Goal: Task Accomplishment & Management: Complete application form

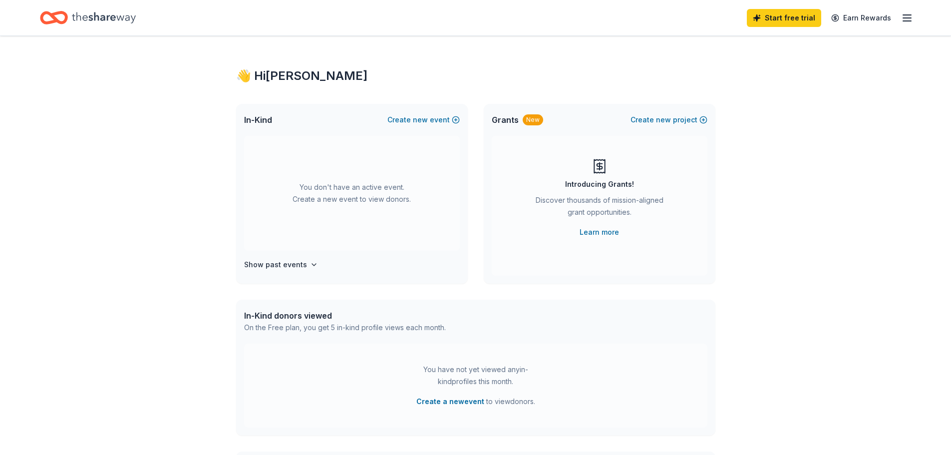
drag, startPoint x: 397, startPoint y: 117, endPoint x: 309, endPoint y: 201, distance: 121.8
click at [309, 201] on div "In-Kind Create new event You don't have an active event. Create a new event to …" at bounding box center [352, 194] width 232 height 180
drag, startPoint x: 454, startPoint y: 117, endPoint x: 335, endPoint y: 211, distance: 151.5
click at [422, 150] on div "In-Kind Create new event You don't have an active event. Create a new event to …" at bounding box center [352, 194] width 232 height 180
click at [915, 17] on div "Start free trial Earn Rewards" at bounding box center [475, 17] width 951 height 35
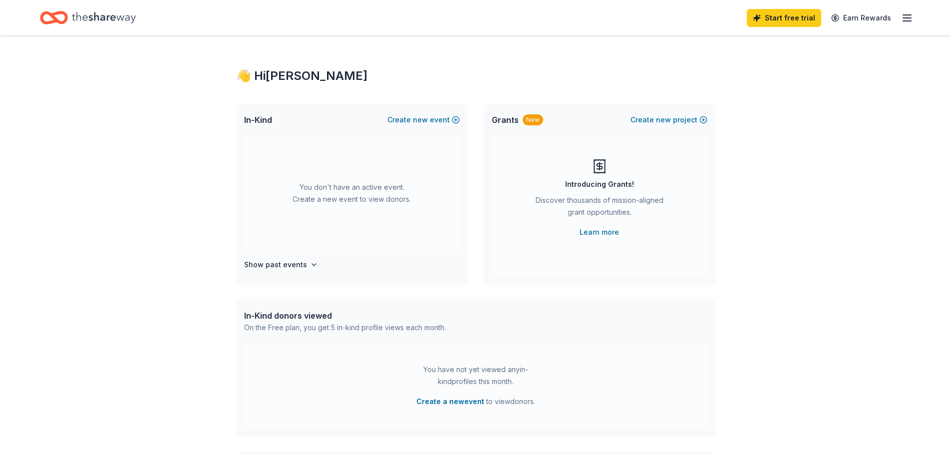
click at [910, 19] on icon "button" at bounding box center [907, 18] width 12 height 12
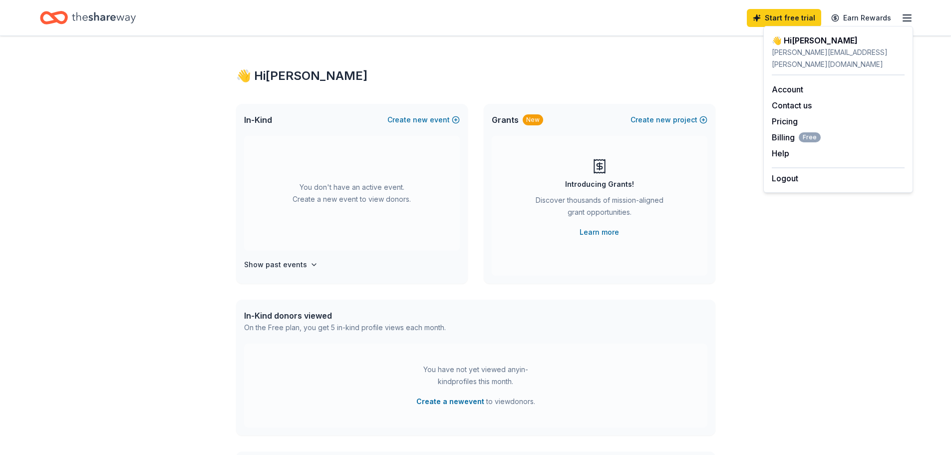
click at [482, 127] on div "In-Kind Create new event You don't have an active event. Create a new event to …" at bounding box center [475, 194] width 479 height 180
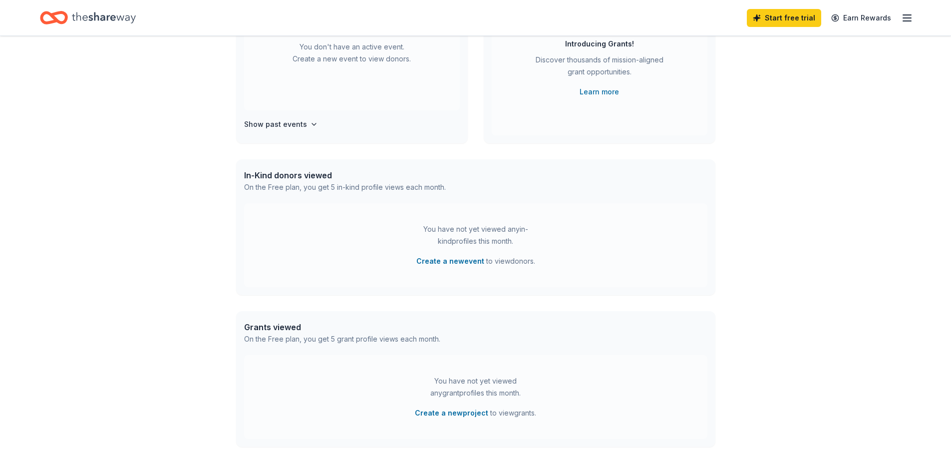
scroll to position [136, 0]
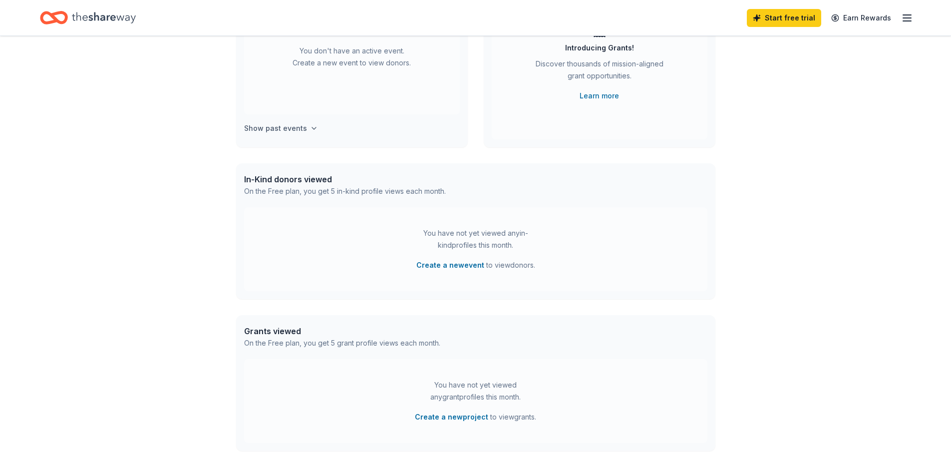
click at [312, 129] on icon "button" at bounding box center [314, 128] width 4 height 2
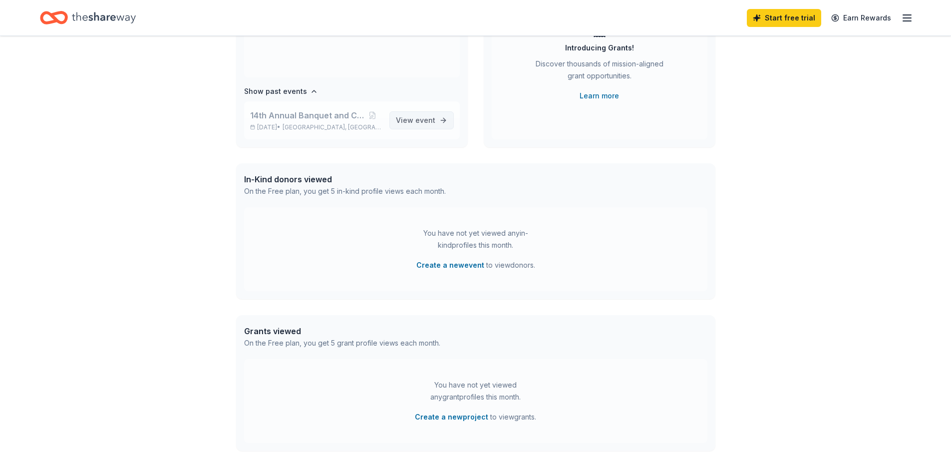
click at [420, 114] on link "View event" at bounding box center [421, 120] width 64 height 18
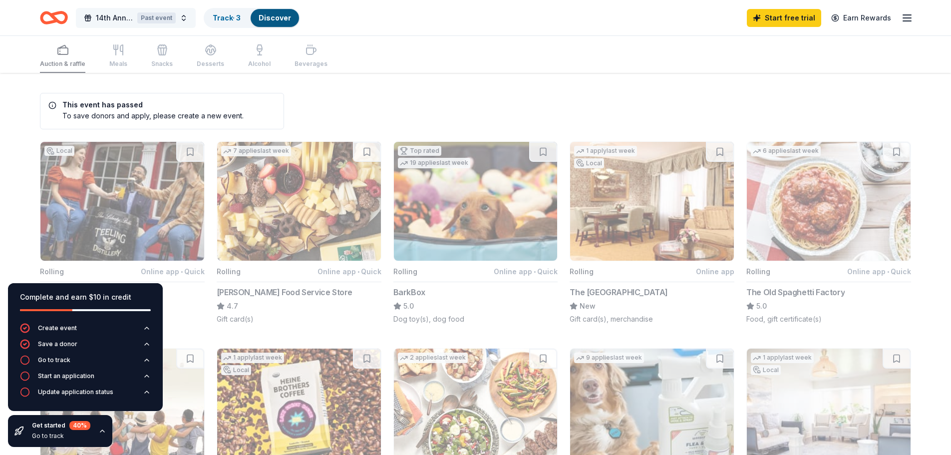
click at [145, 22] on div "Past event" at bounding box center [156, 17] width 38 height 11
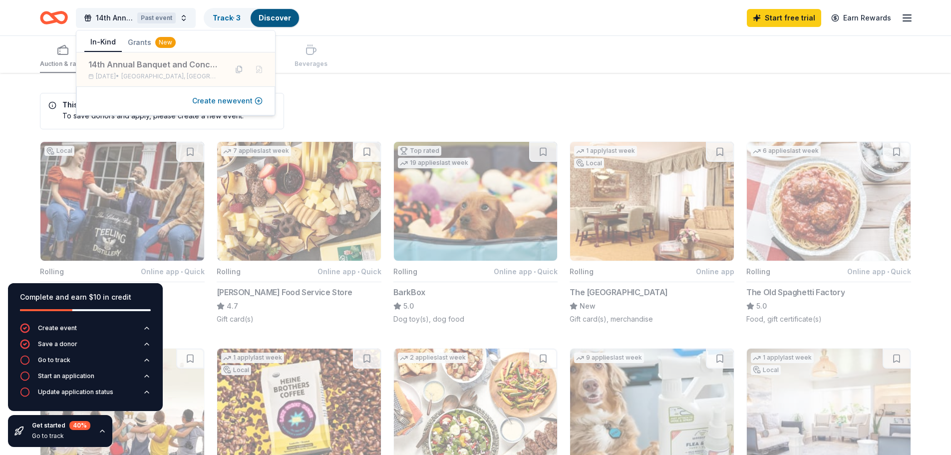
click at [218, 102] on button "Create new event" at bounding box center [227, 101] width 70 height 12
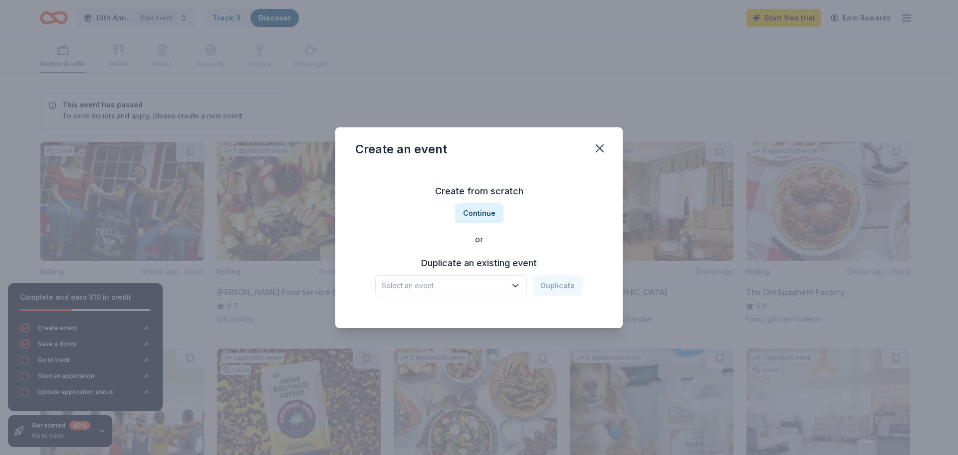
click at [440, 287] on span "Select an event" at bounding box center [444, 285] width 125 height 12
click at [439, 314] on div "14th Annual Banquet and Concert" at bounding box center [445, 312] width 118 height 12
click at [582, 277] on button "Duplicate" at bounding box center [558, 285] width 50 height 21
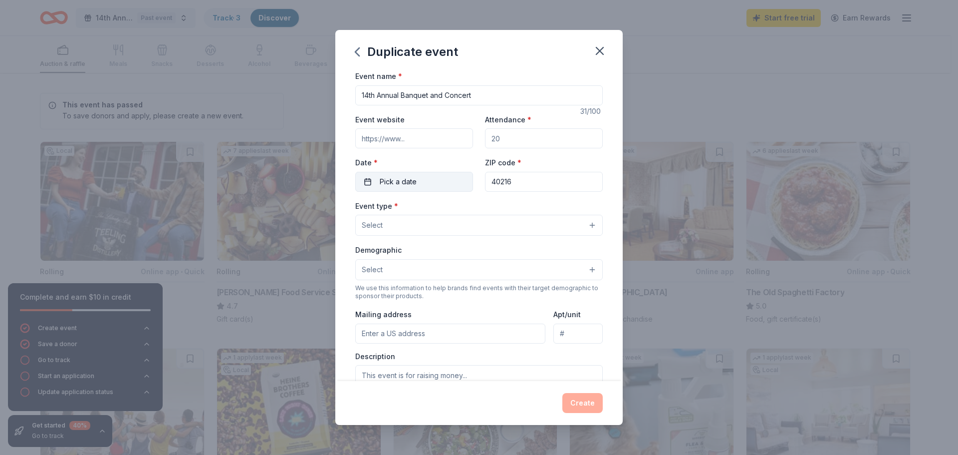
click at [431, 185] on button "Pick a date" at bounding box center [414, 182] width 118 height 20
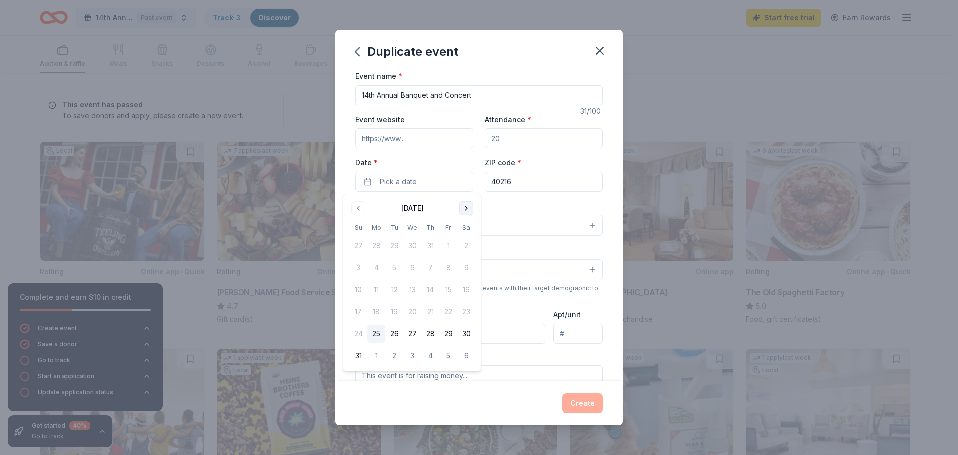
click at [469, 205] on button "Go to next month" at bounding box center [466, 208] width 14 height 14
click at [444, 248] on button "3" at bounding box center [448, 246] width 18 height 18
click at [542, 392] on div "Create" at bounding box center [478, 403] width 287 height 44
click at [410, 138] on input "Event website" at bounding box center [414, 138] width 118 height 20
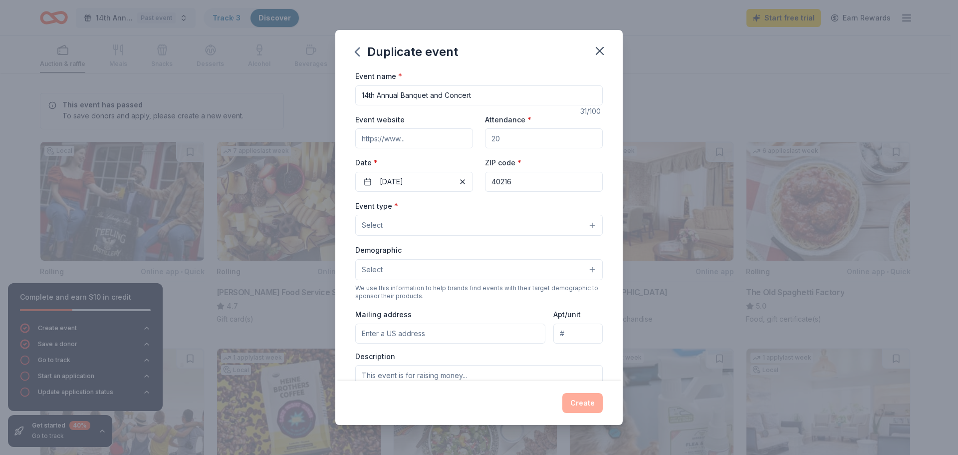
click at [410, 138] on input "Event website" at bounding box center [414, 138] width 118 height 20
paste input "[URL][DOMAIN_NAME]"
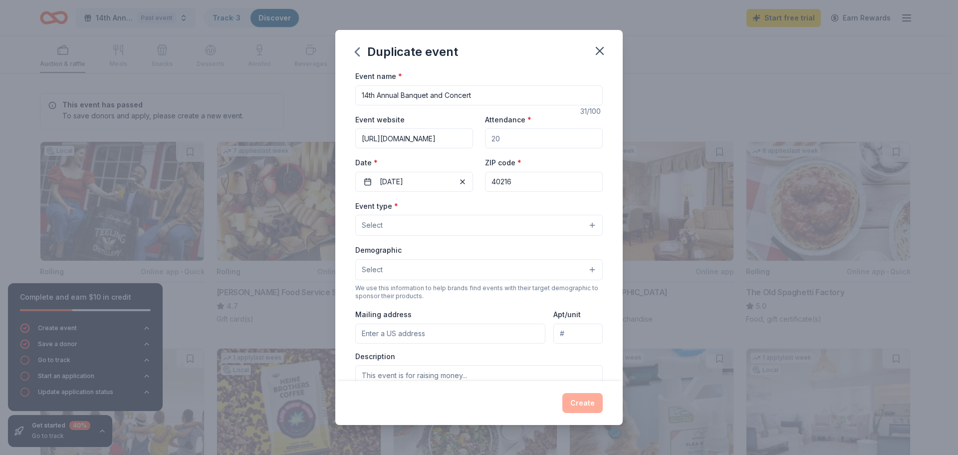
type input "[URL][DOMAIN_NAME]"
click at [541, 146] on input "Attendance *" at bounding box center [544, 138] width 118 height 20
type input "300"
click at [431, 225] on button "Select" at bounding box center [479, 225] width 248 height 21
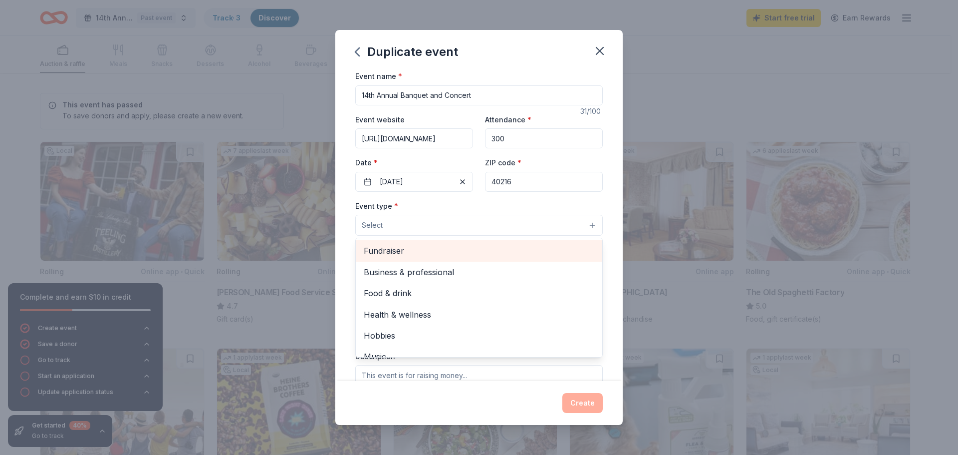
click at [427, 251] on span "Fundraiser" at bounding box center [479, 250] width 231 height 13
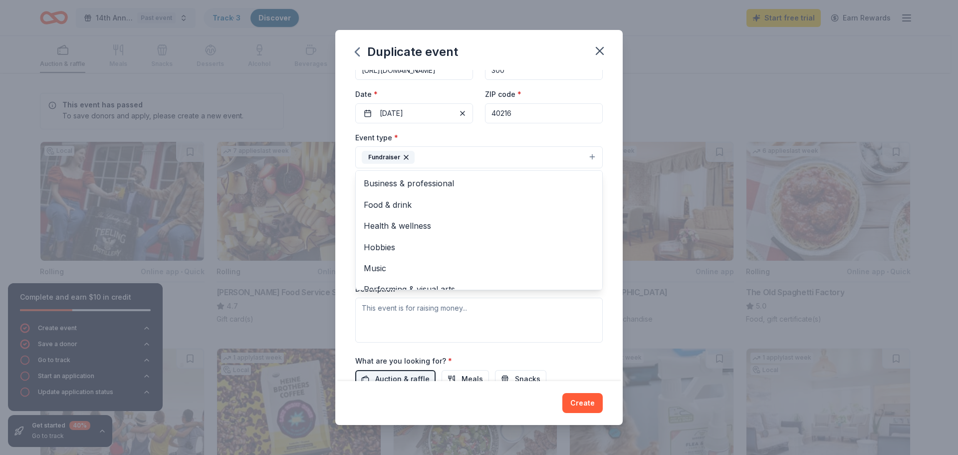
scroll to position [150, 0]
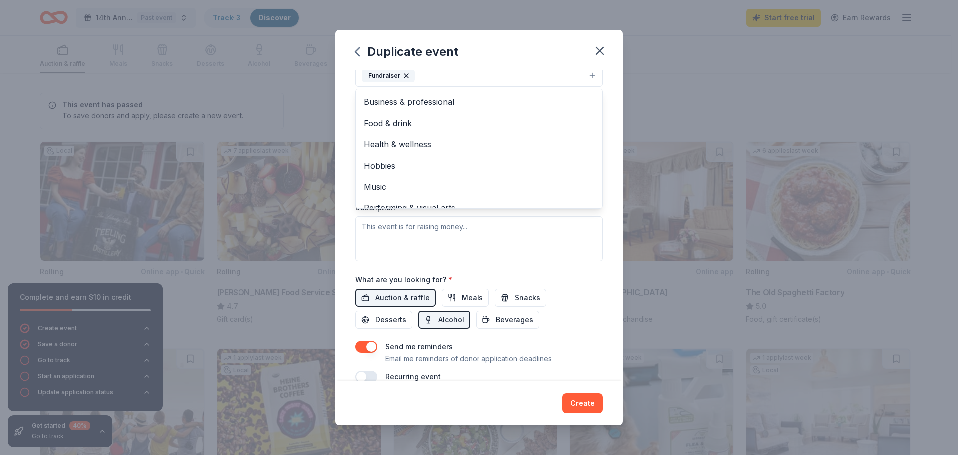
click at [356, 251] on div "Event type * Fundraiser Business & professional Food & drink Health & wellness …" at bounding box center [479, 155] width 248 height 211
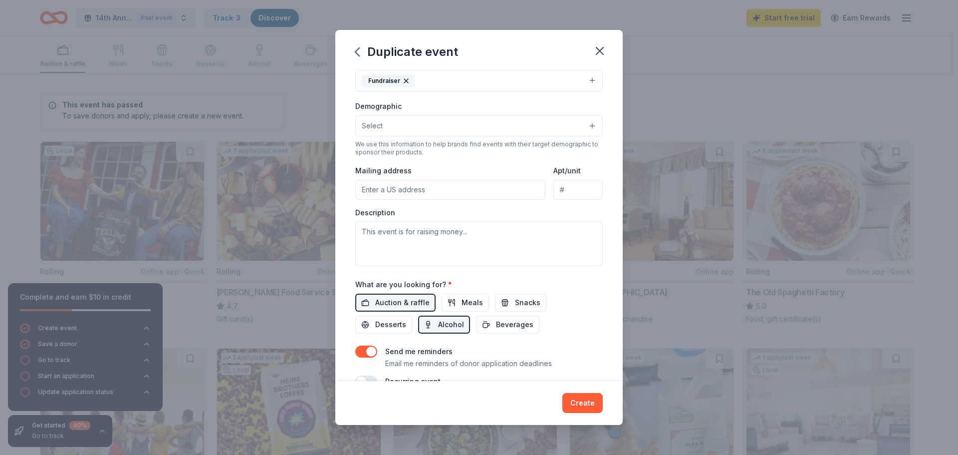
scroll to position [0, 0]
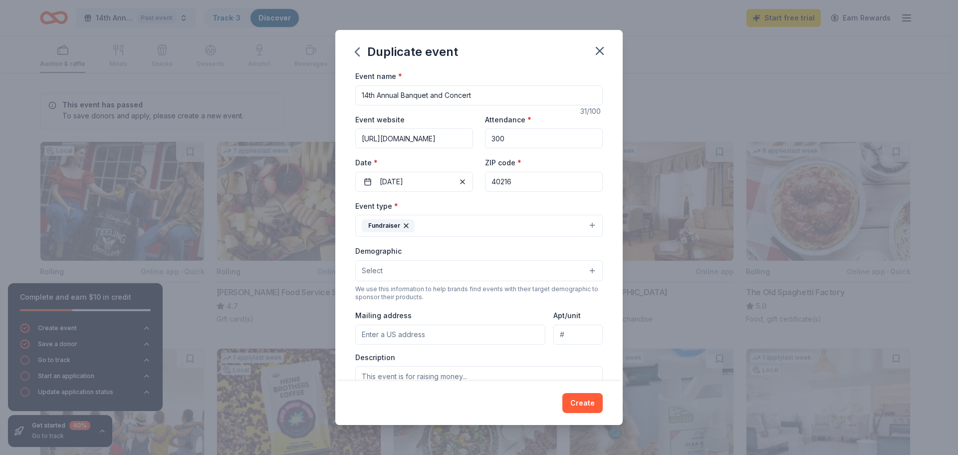
click at [414, 265] on button "Select" at bounding box center [479, 270] width 248 height 21
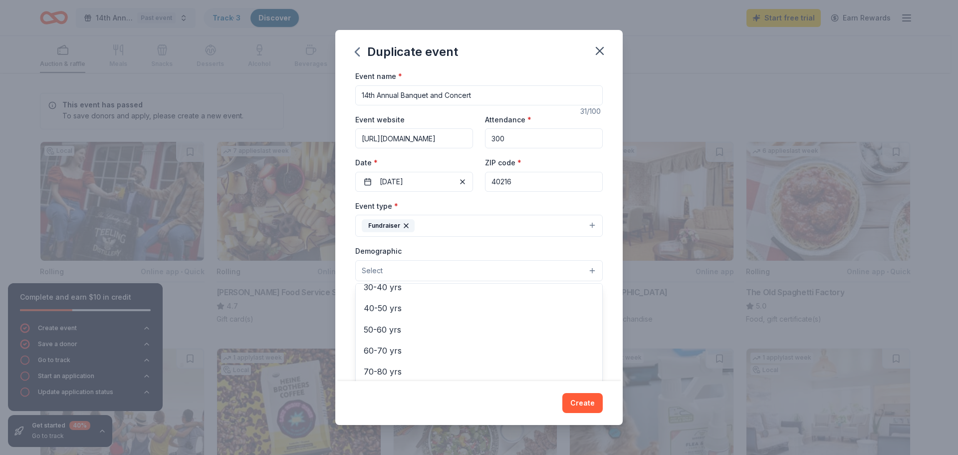
scroll to position [160, 0]
click at [464, 255] on div "Demographic Select All genders Mostly men Mostly women All ages [DEMOGRAPHIC_DA…" at bounding box center [479, 263] width 248 height 36
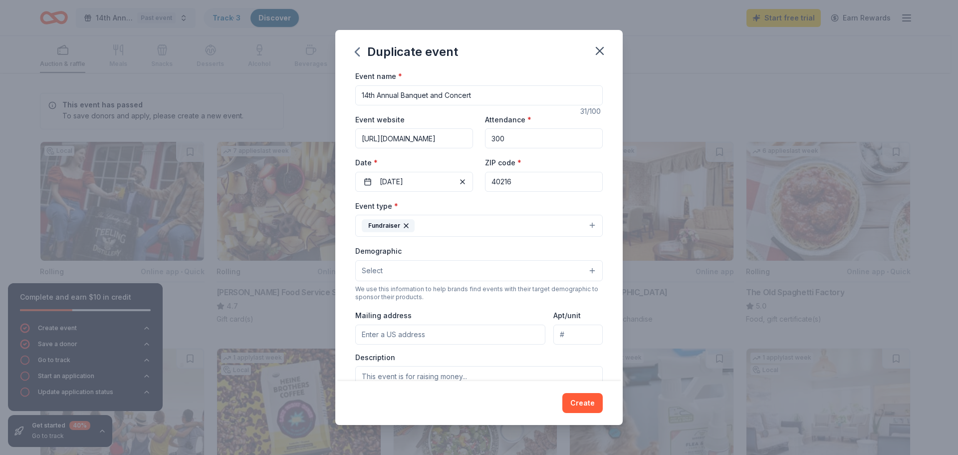
scroll to position [100, 0]
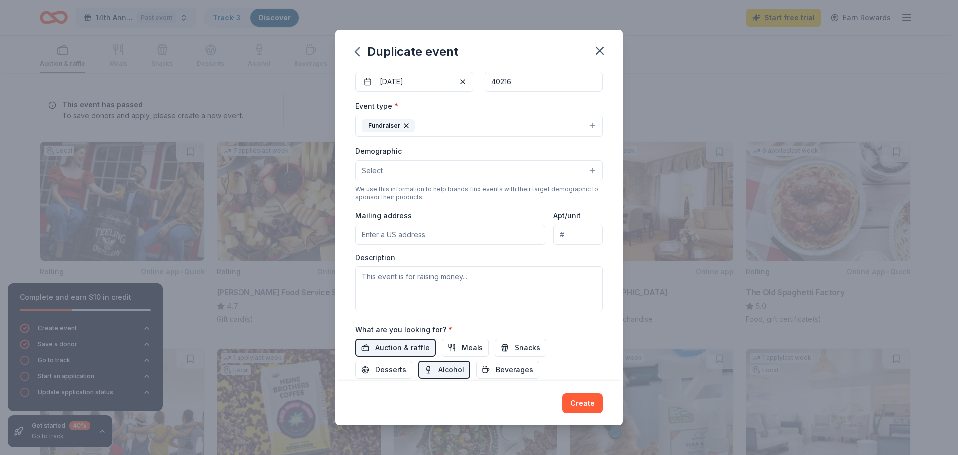
click at [469, 235] on input "Mailing address" at bounding box center [450, 235] width 190 height 20
type input "[STREET_ADDRESS][PERSON_NAME]"
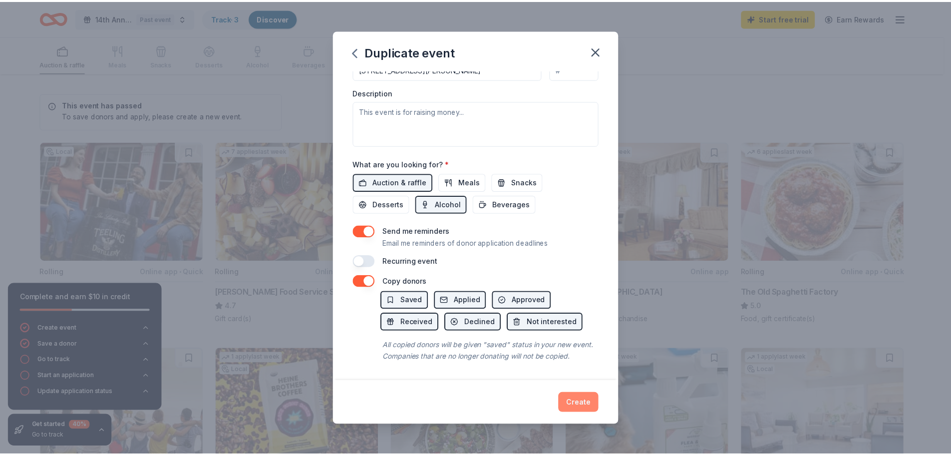
scroll to position [277, 0]
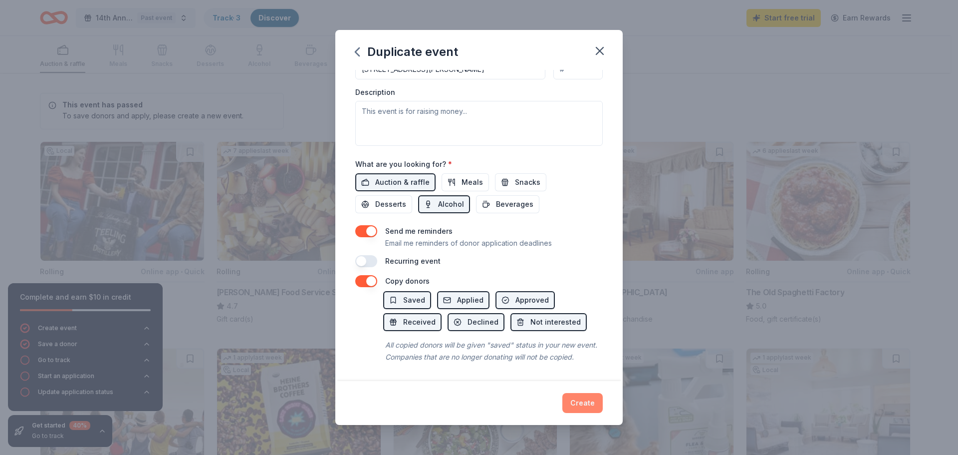
click at [597, 407] on button "Create" at bounding box center [582, 403] width 40 height 20
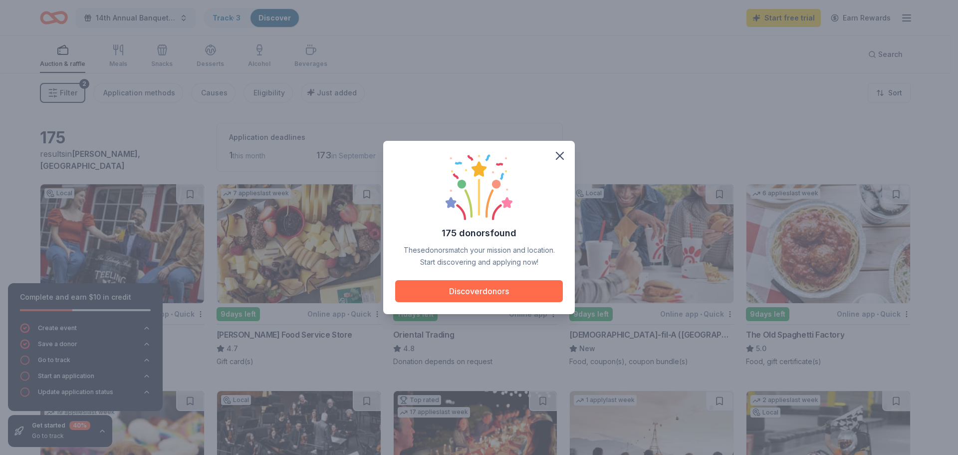
click at [474, 294] on button "Discover donors" at bounding box center [479, 291] width 168 height 22
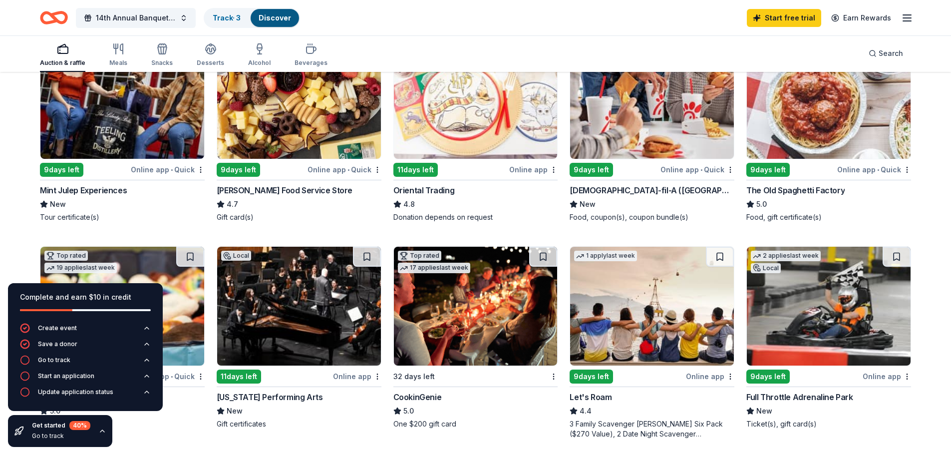
scroll to position [150, 0]
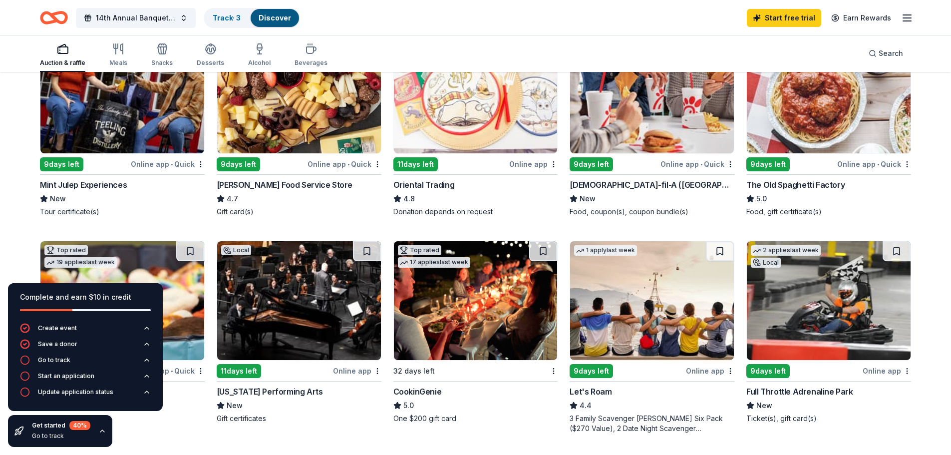
click at [173, 165] on span "•" at bounding box center [172, 164] width 2 height 8
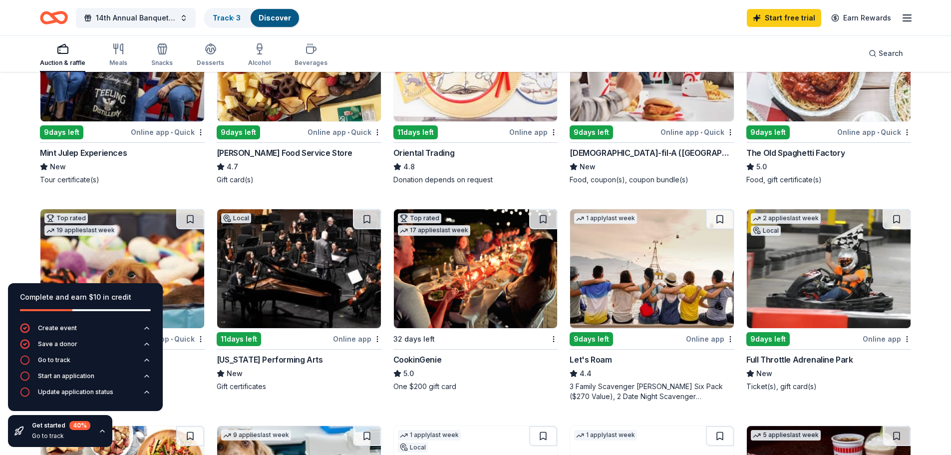
scroll to position [200, 0]
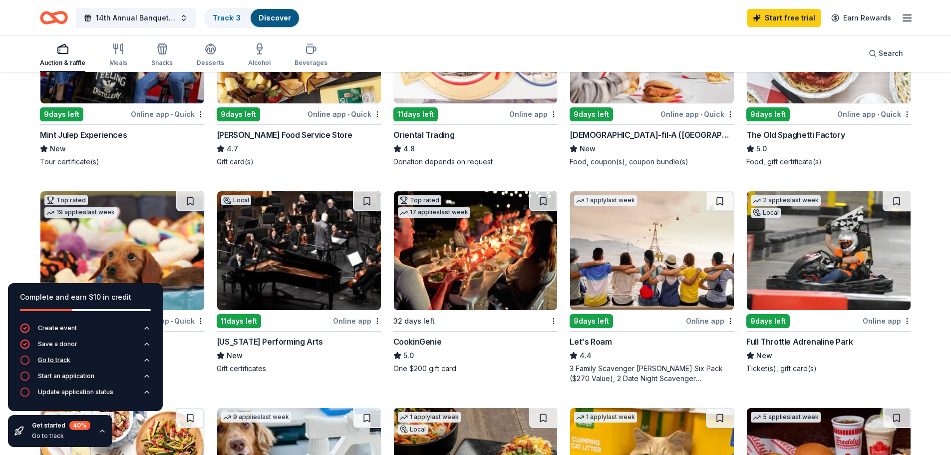
click at [54, 361] on div "Go to track" at bounding box center [54, 360] width 32 height 8
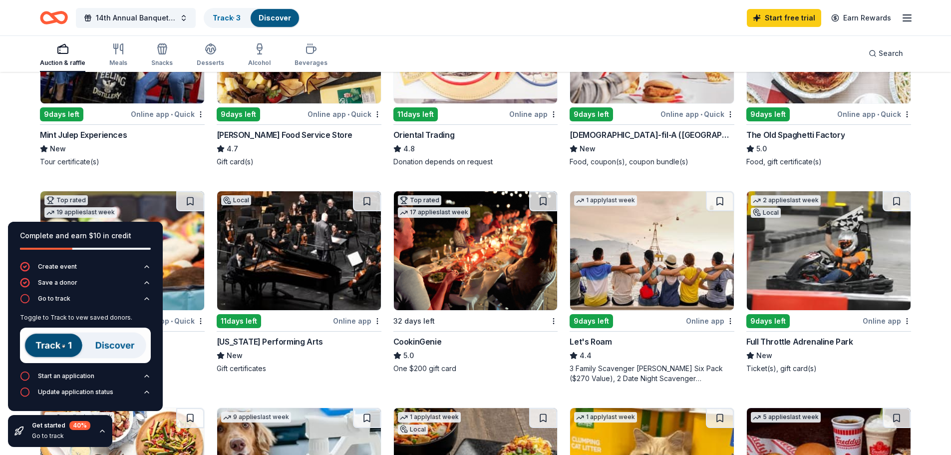
click at [88, 346] on img at bounding box center [85, 344] width 131 height 35
click at [51, 346] on img at bounding box center [85, 344] width 131 height 35
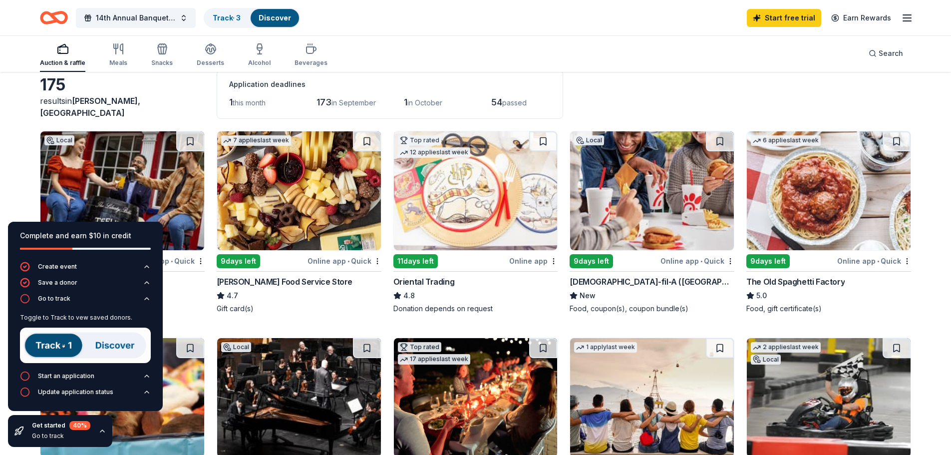
scroll to position [50, 0]
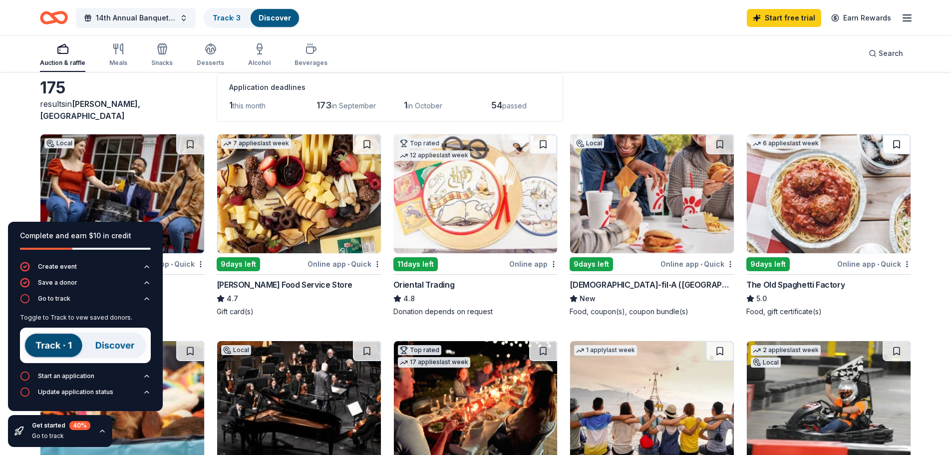
click at [898, 148] on button at bounding box center [896, 144] width 28 height 20
click at [68, 296] on div "Go to track" at bounding box center [54, 298] width 32 height 8
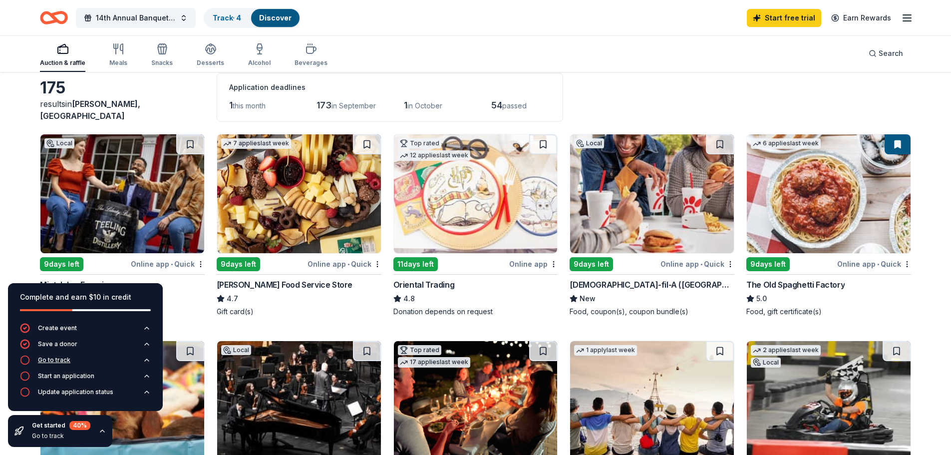
click at [25, 361] on icon "button" at bounding box center [25, 360] width 10 height 10
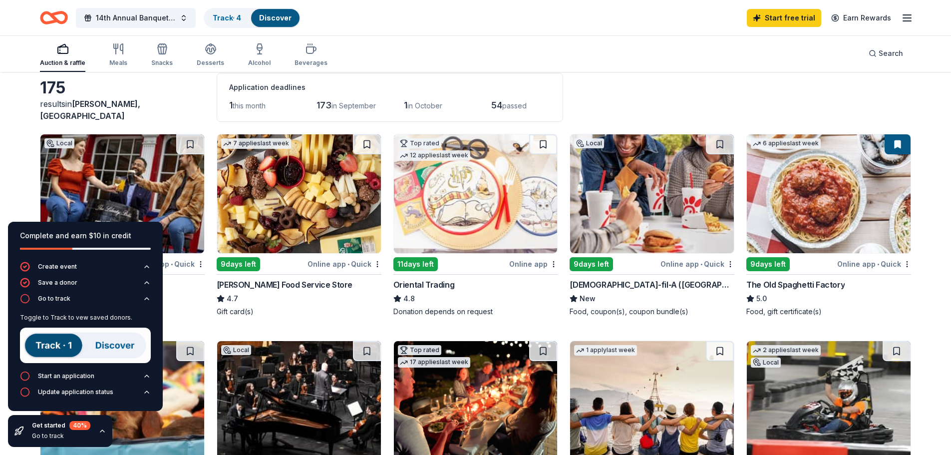
click at [273, 23] on div "Discover" at bounding box center [275, 18] width 48 height 18
click at [226, 8] on button "Track · 4 Discover" at bounding box center [252, 18] width 97 height 20
click at [215, 23] on div "Track · 4" at bounding box center [227, 18] width 44 height 18
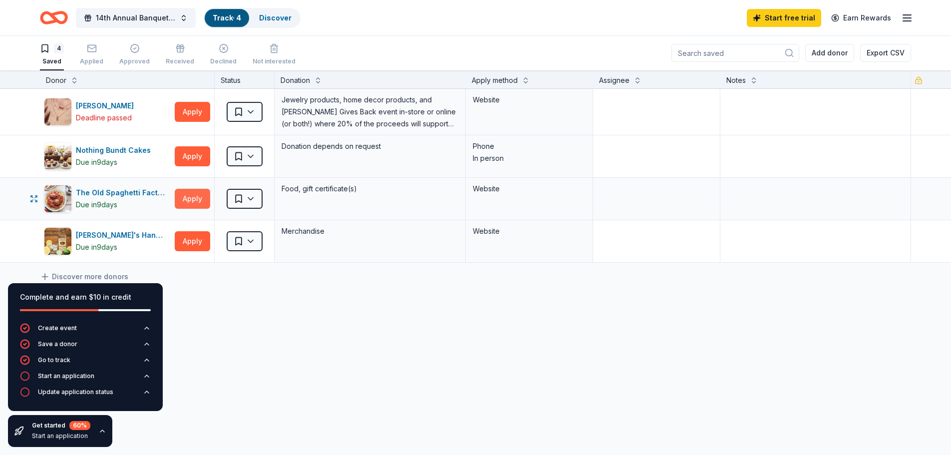
click at [193, 201] on button "Apply" at bounding box center [192, 199] width 35 height 20
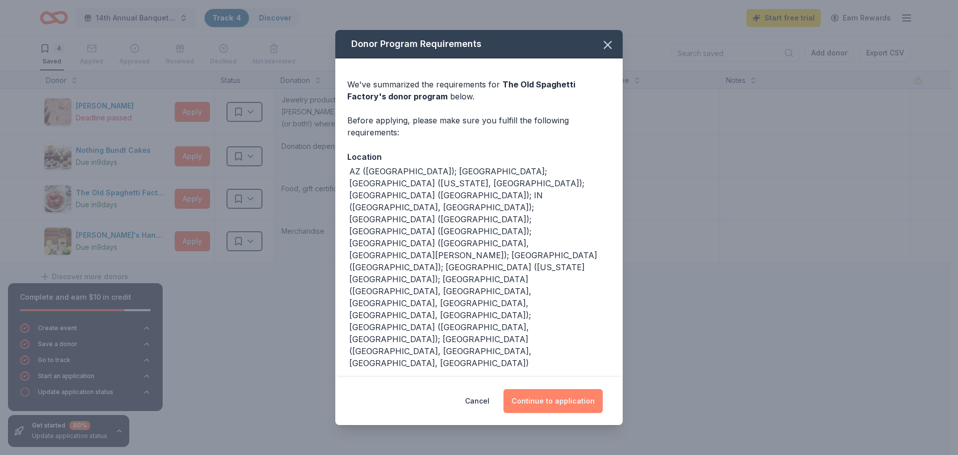
click at [548, 389] on button "Continue to application" at bounding box center [553, 401] width 99 height 24
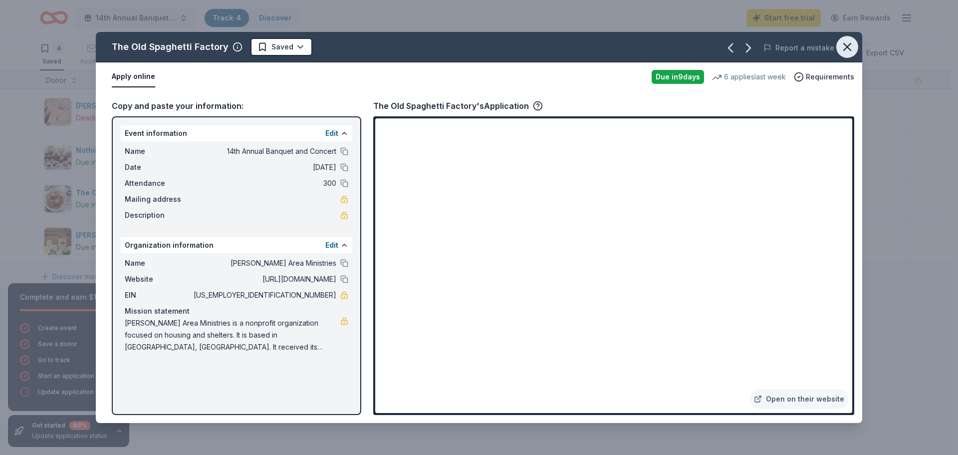
click at [846, 43] on icon "button" at bounding box center [847, 47] width 14 height 14
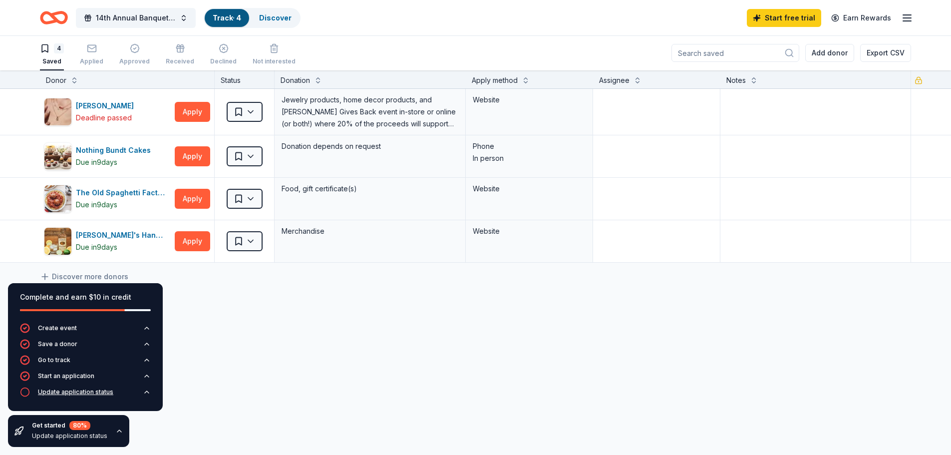
click at [75, 391] on div "Update application status" at bounding box center [75, 392] width 75 height 8
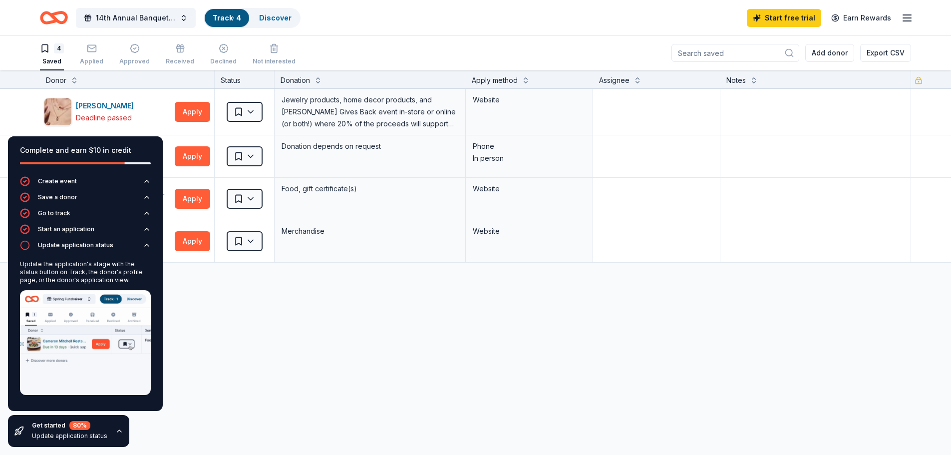
click at [229, 320] on div "[PERSON_NAME] Deadline passed Apply Saved Jewelry products, home decor products…" at bounding box center [475, 269] width 951 height 361
click at [279, 364] on div "[PERSON_NAME] Deadline passed Apply Saved Jewelry products, home decor products…" at bounding box center [475, 269] width 951 height 361
click at [153, 117] on div "[PERSON_NAME] Deadline passed" at bounding box center [107, 112] width 127 height 28
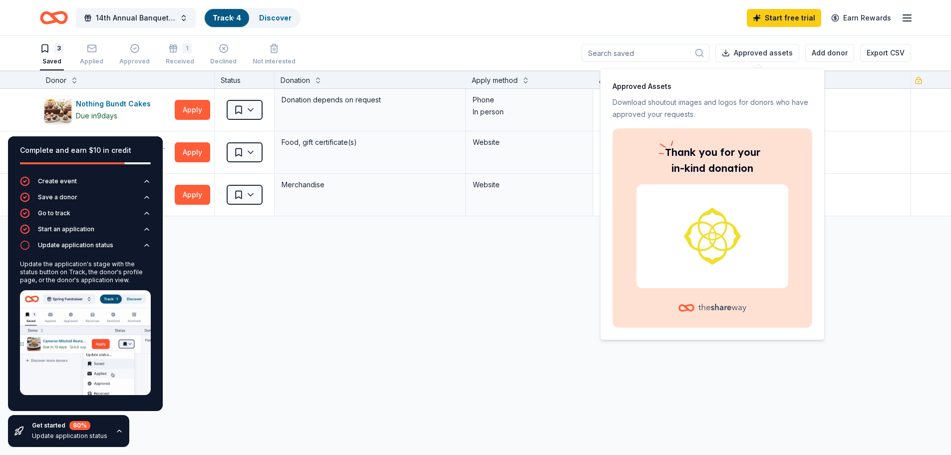
click at [237, 359] on div "Nothing Bundt Cakes Due [DATE] Apply Saved Donation depends on request Phone In…" at bounding box center [475, 246] width 951 height 315
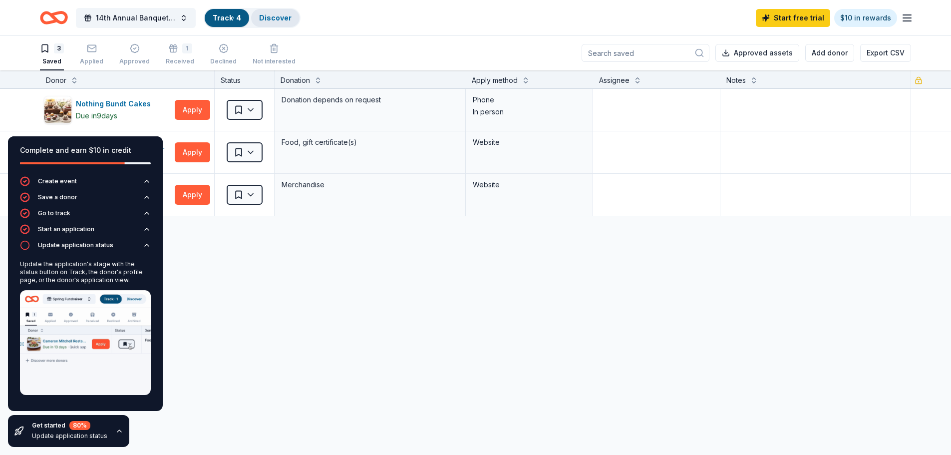
click at [283, 18] on link "Discover" at bounding box center [275, 17] width 32 height 8
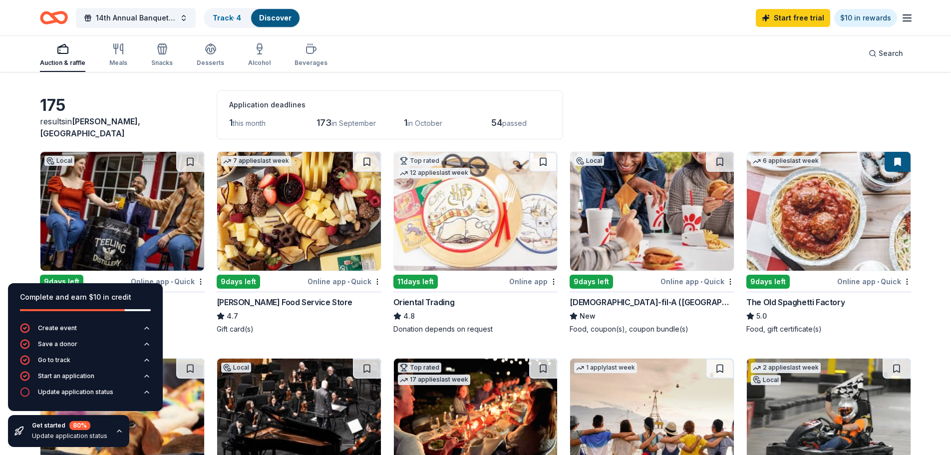
scroll to position [50, 0]
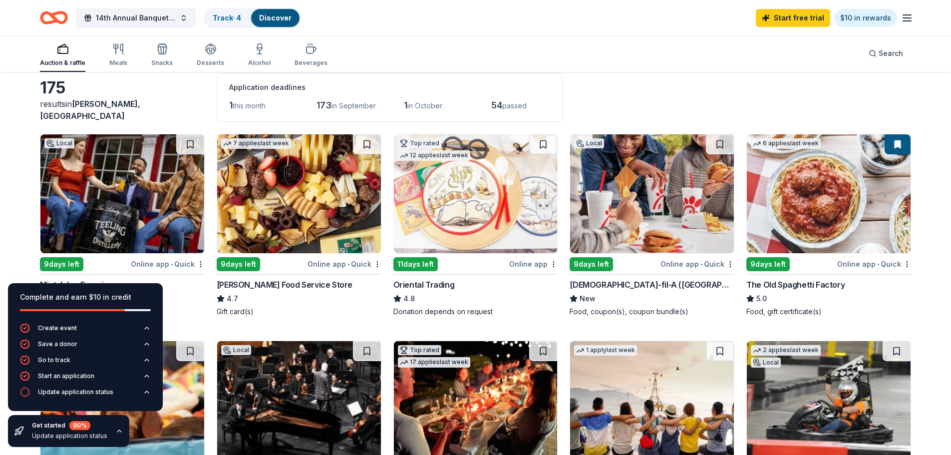
click at [115, 427] on icon "button" at bounding box center [119, 431] width 8 height 8
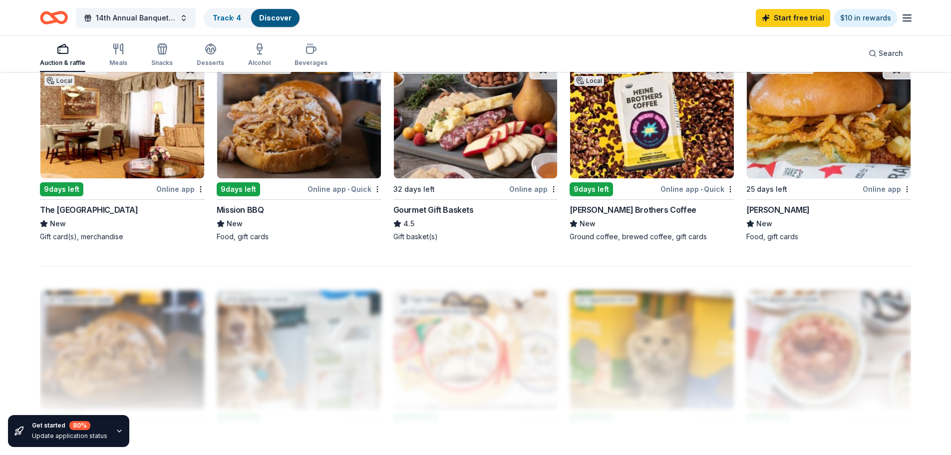
scroll to position [749, 0]
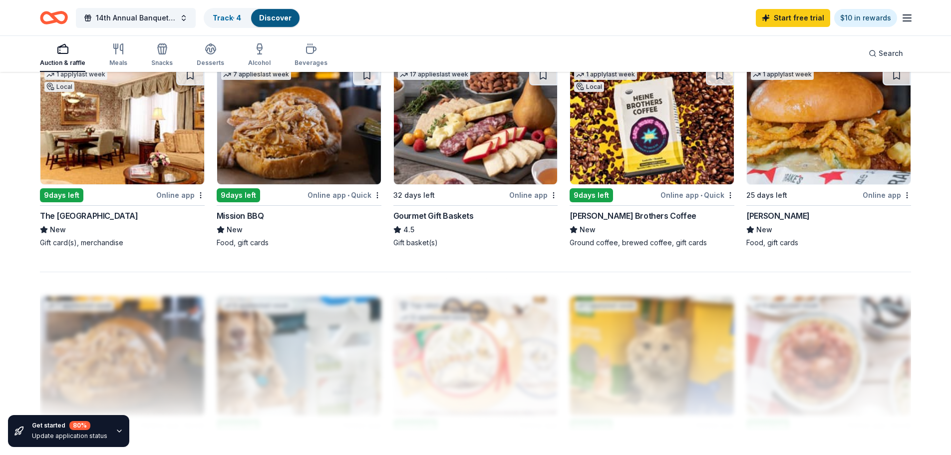
click at [192, 195] on div "Online app" at bounding box center [180, 195] width 48 height 12
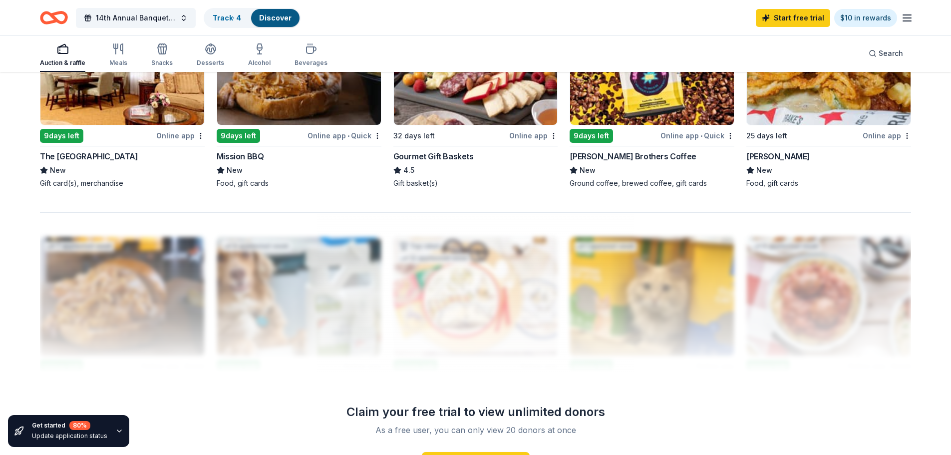
scroll to position [699, 0]
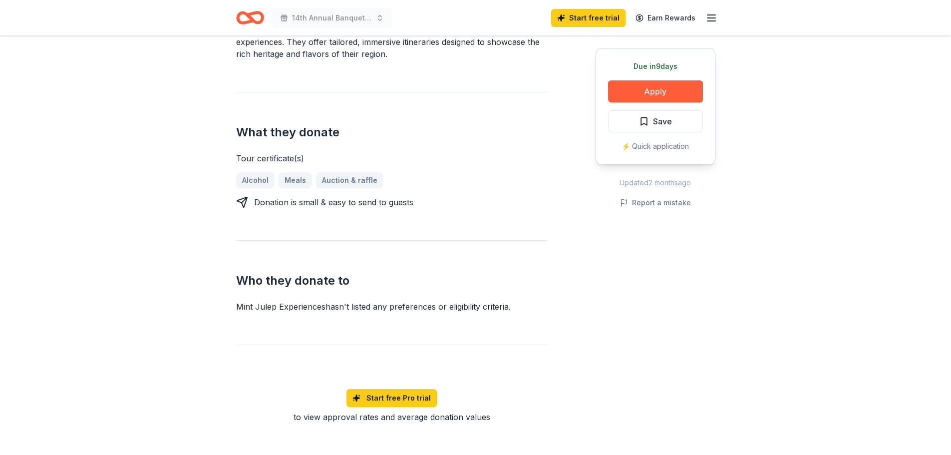
scroll to position [349, 0]
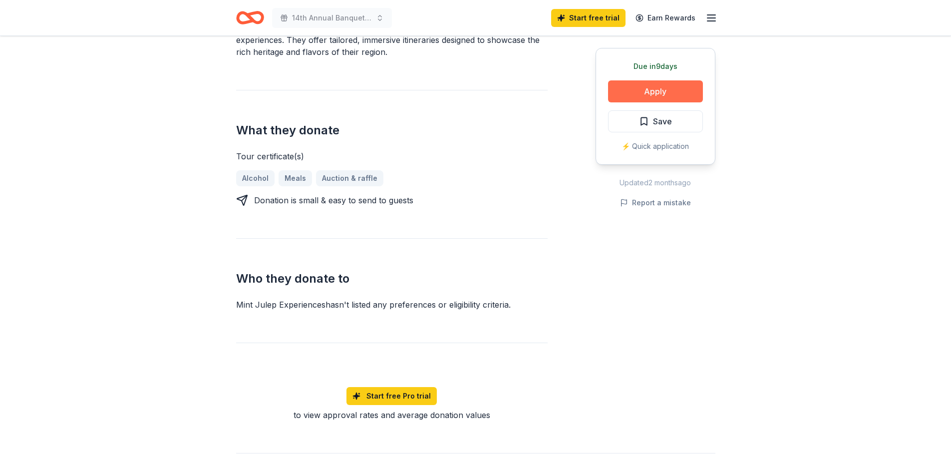
click at [629, 93] on button "Apply" at bounding box center [655, 91] width 95 height 22
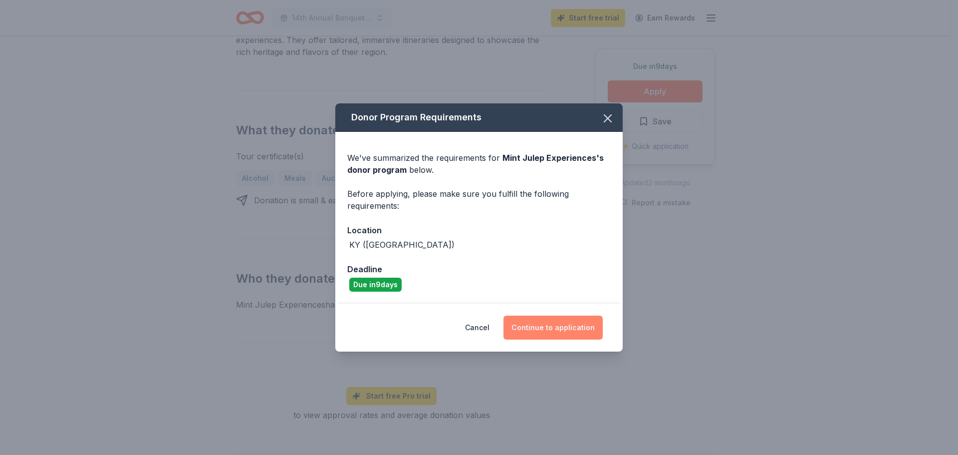
click at [539, 323] on button "Continue to application" at bounding box center [553, 327] width 99 height 24
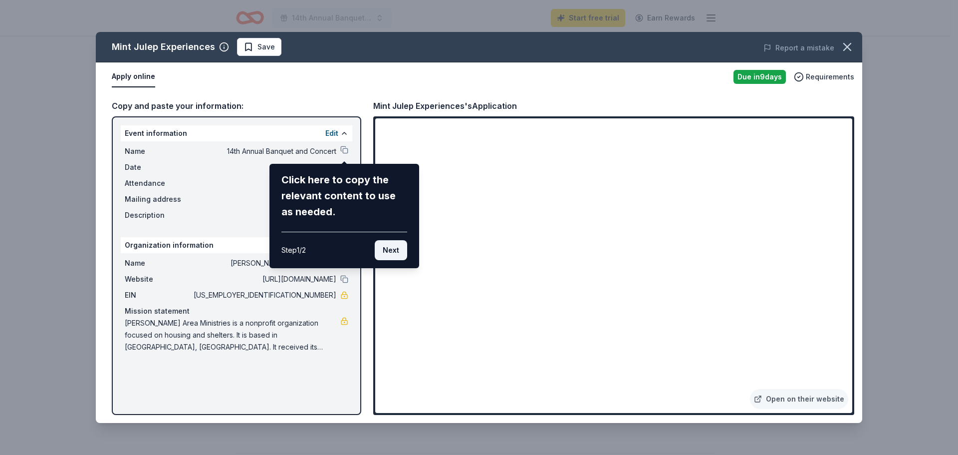
click at [398, 251] on button "Next" at bounding box center [391, 250] width 32 height 20
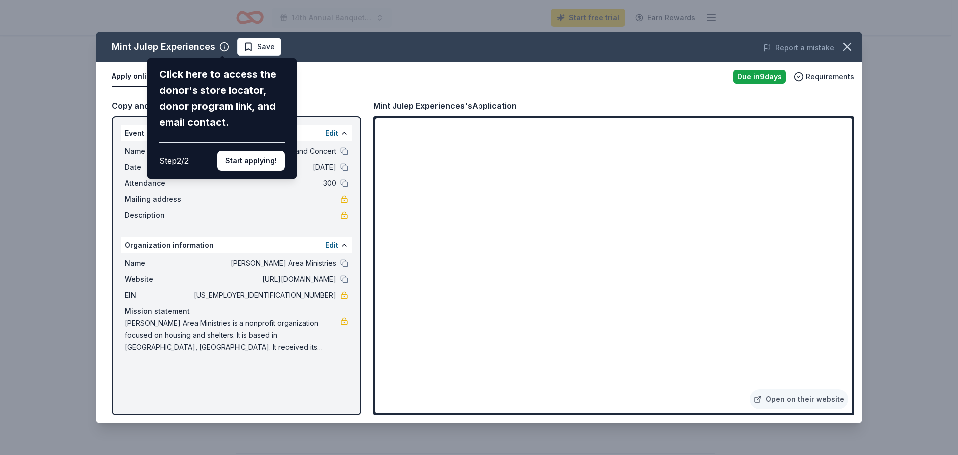
click at [805, 393] on div "Mint Julep Experiences Click here to access the donor's store locator, donor pr…" at bounding box center [479, 227] width 767 height 391
click at [791, 404] on div "Mint Julep Experiences Click here to access the donor's store locator, donor pr…" at bounding box center [479, 227] width 767 height 391
click at [765, 403] on div "Mint Julep Experiences Click here to access the donor's store locator, donor pr…" at bounding box center [479, 227] width 767 height 391
click at [765, 396] on div "Mint Julep Experiences Click here to access the donor's store locator, donor pr…" at bounding box center [479, 227] width 767 height 391
click at [235, 165] on button "Start applying!" at bounding box center [251, 161] width 68 height 20
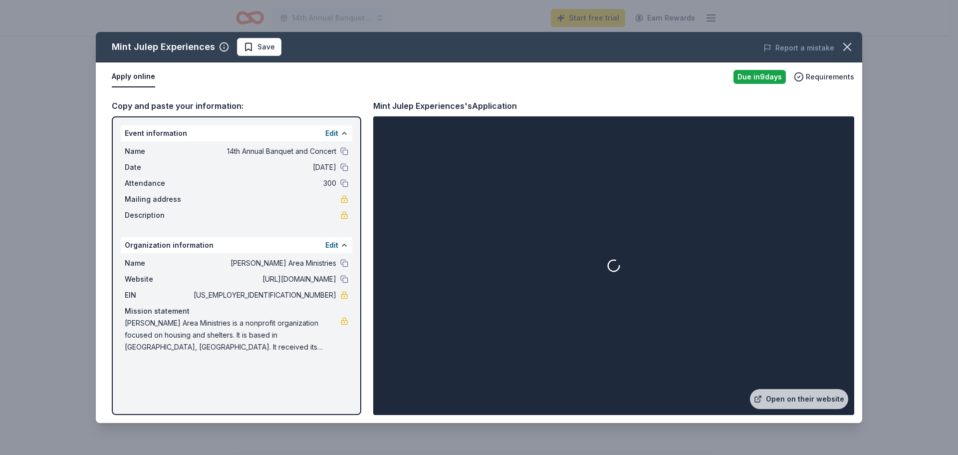
click at [776, 398] on link "Open on their website" at bounding box center [799, 399] width 98 height 20
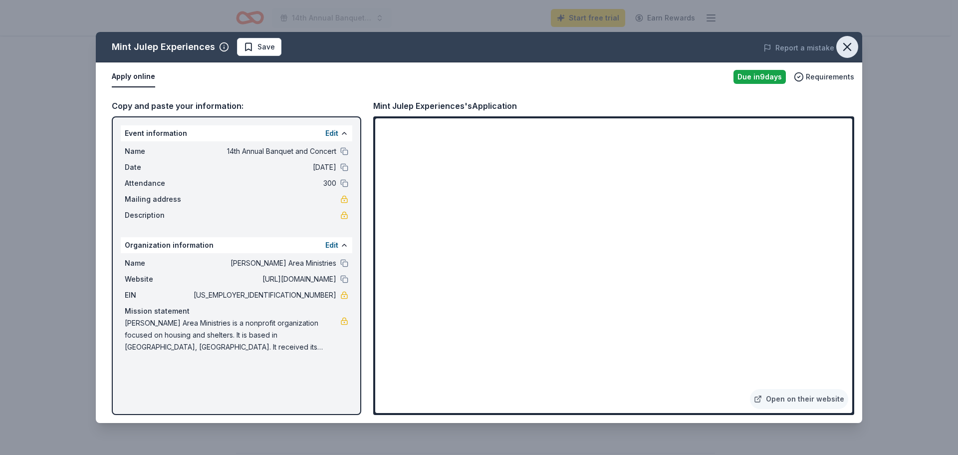
click at [846, 51] on icon "button" at bounding box center [847, 47] width 14 height 14
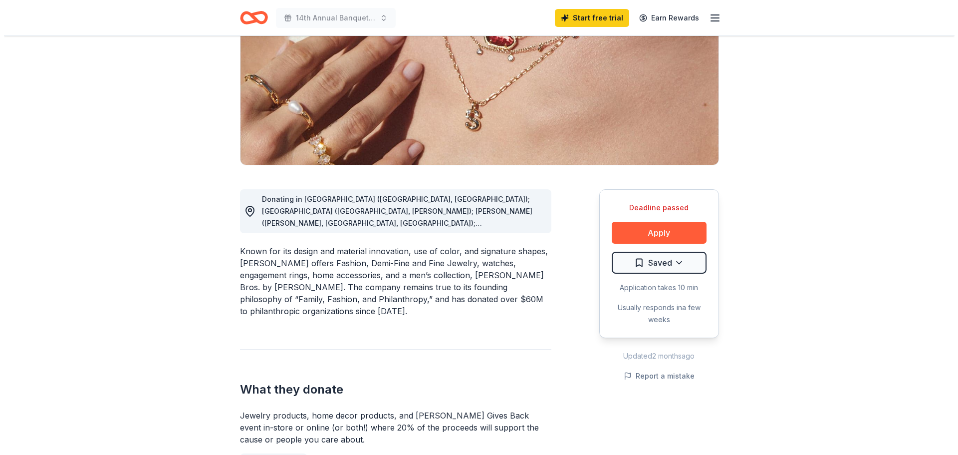
scroll to position [150, 0]
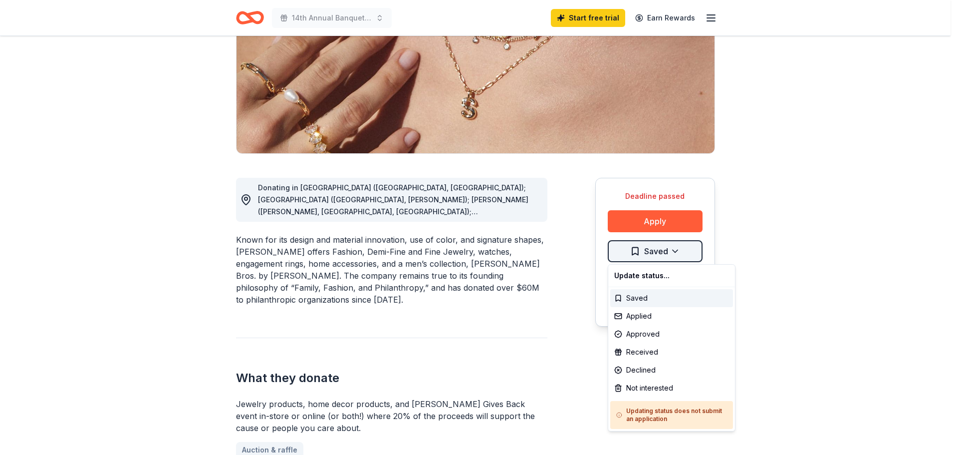
click at [669, 254] on html "14th Annual Banquet and Concert Start free trial Earn Rewards Deadline passed S…" at bounding box center [479, 77] width 958 height 455
click at [665, 350] on div "Received" at bounding box center [671, 352] width 123 height 18
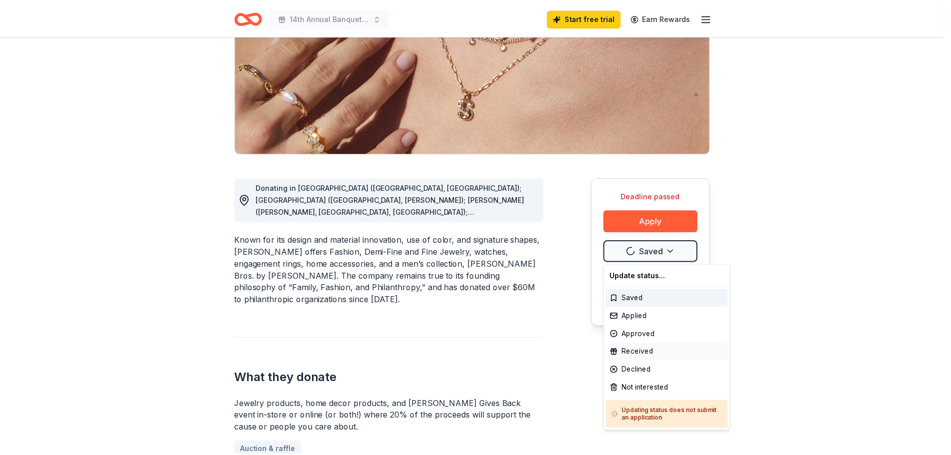
scroll to position [0, 0]
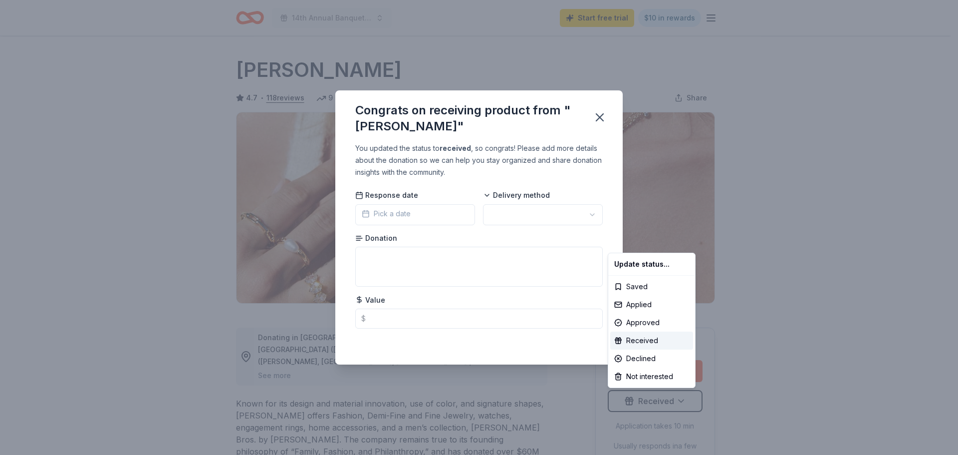
click at [450, 217] on html "14th Annual Banquet and Concert Start free trial $10 in rewards Deadline passed…" at bounding box center [479, 227] width 958 height 455
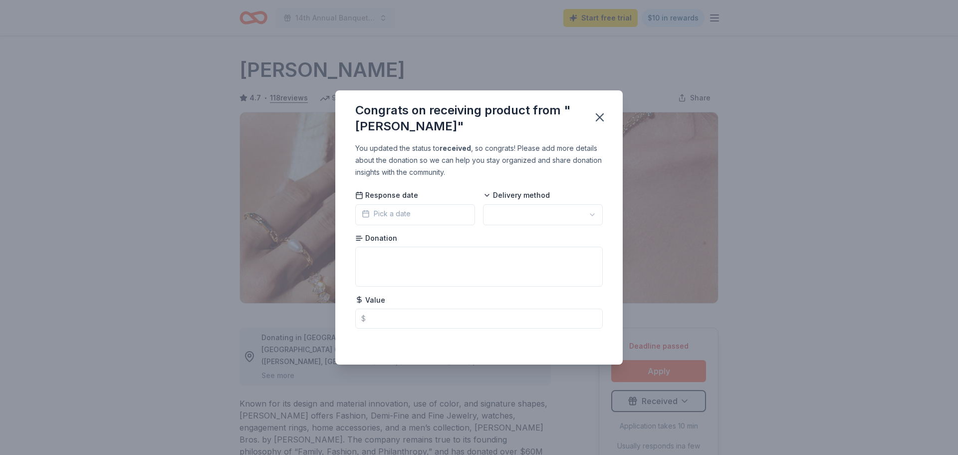
click at [607, 112] on button "button" at bounding box center [600, 117] width 22 height 22
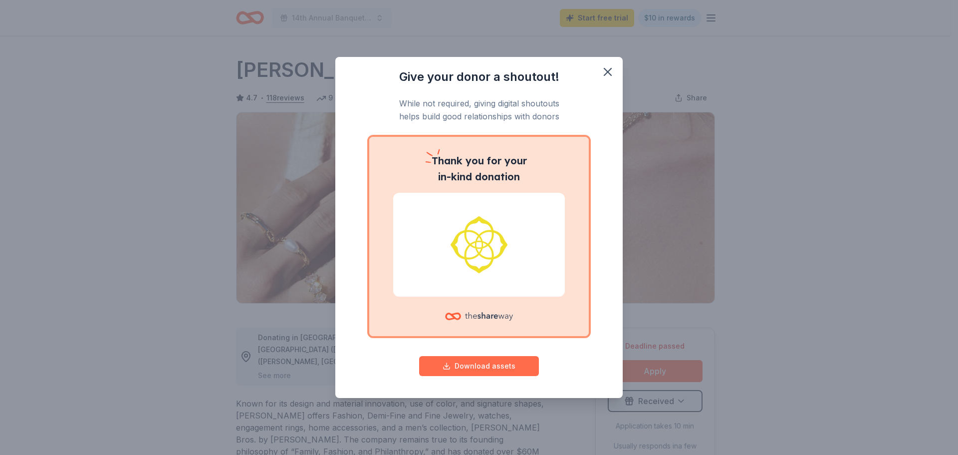
click at [480, 367] on button "Download assets" at bounding box center [479, 366] width 120 height 20
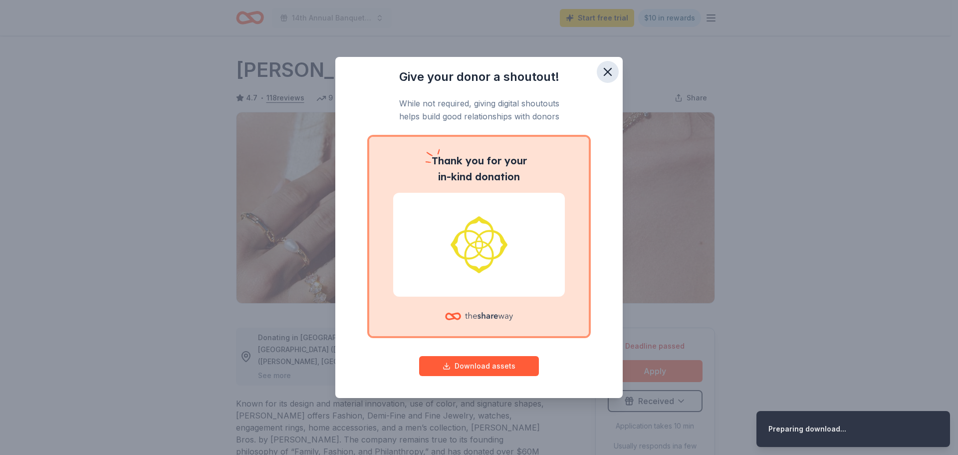
click at [607, 71] on icon "button" at bounding box center [607, 71] width 7 height 7
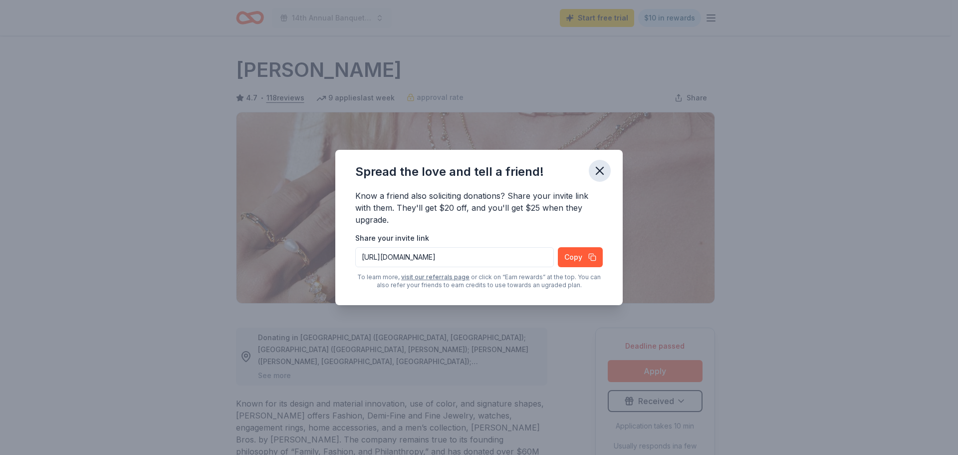
click at [598, 171] on icon "button" at bounding box center [600, 171] width 14 height 14
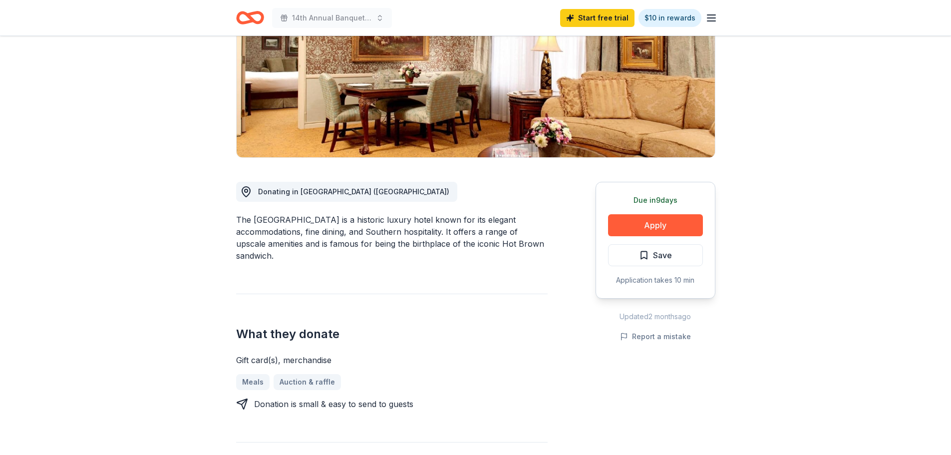
scroll to position [150, 0]
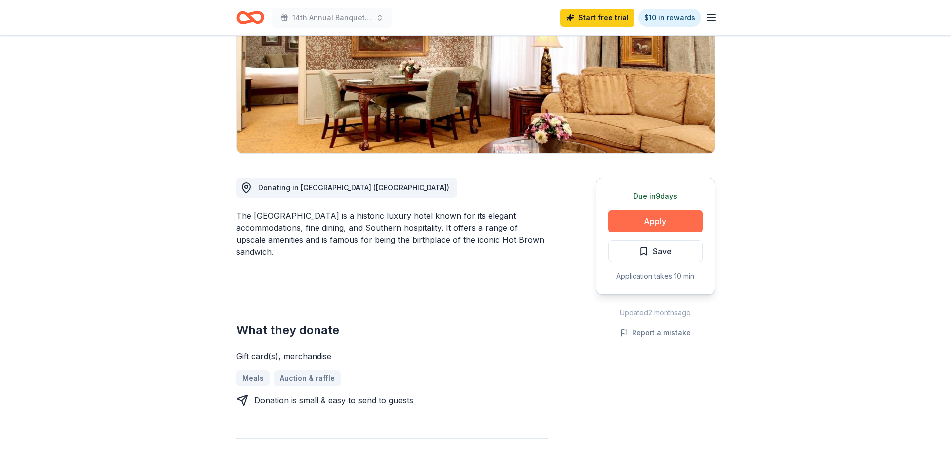
click at [616, 225] on button "Apply" at bounding box center [655, 221] width 95 height 22
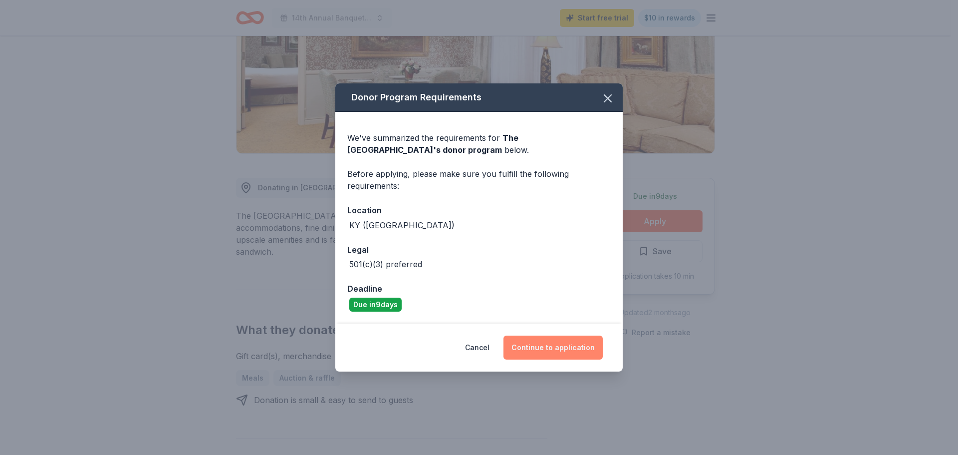
click at [559, 340] on button "Continue to application" at bounding box center [553, 347] width 99 height 24
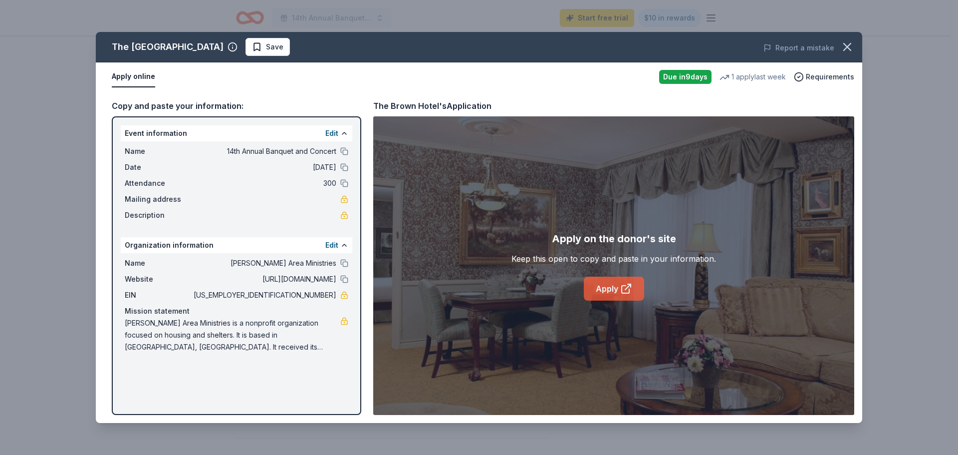
click at [622, 285] on icon at bounding box center [626, 288] width 12 height 12
click at [845, 43] on icon "button" at bounding box center [847, 47] width 14 height 14
